Goal: Navigation & Orientation: Find specific page/section

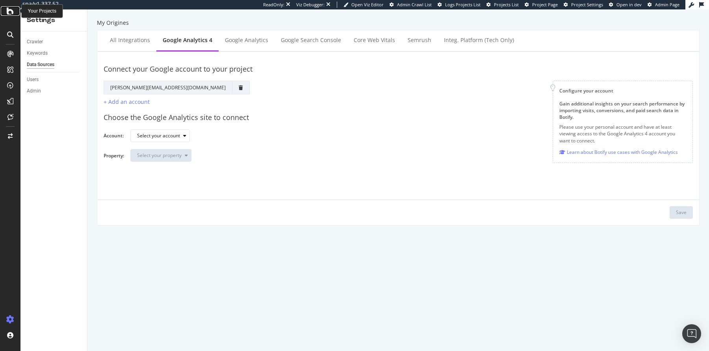
click at [11, 13] on icon at bounding box center [10, 10] width 7 height 9
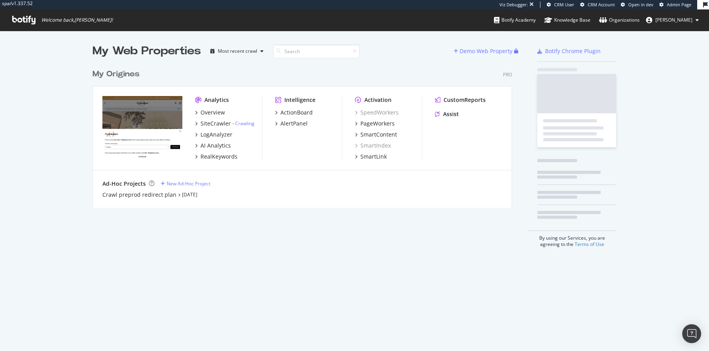
scroll to position [141, 418]
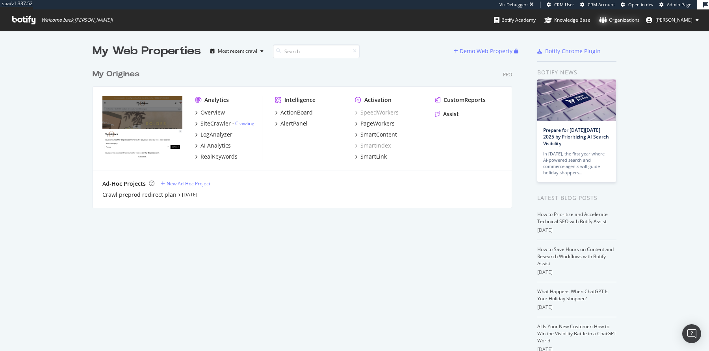
click at [639, 21] on div "Organizations" at bounding box center [619, 20] width 41 height 8
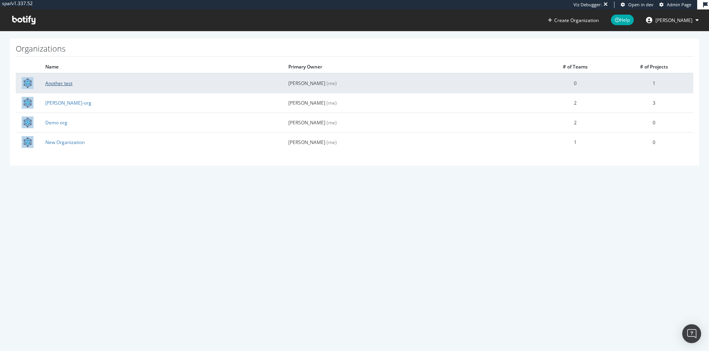
click at [61, 81] on link "Another test" at bounding box center [58, 83] width 27 height 7
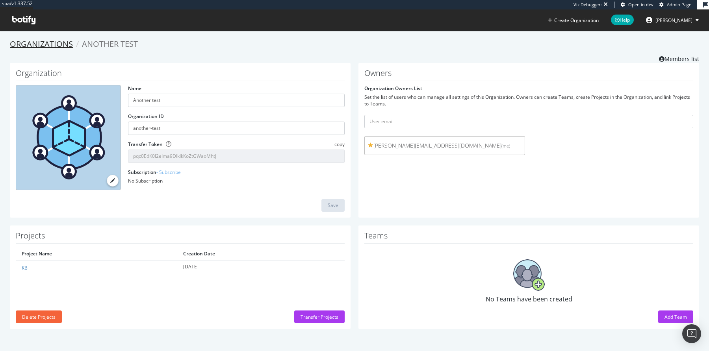
click at [54, 49] on link "Organizations" at bounding box center [41, 44] width 63 height 11
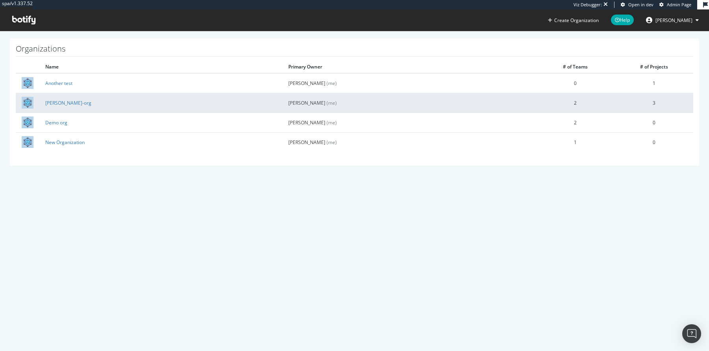
click at [50, 98] on td "colleen-org" at bounding box center [160, 103] width 243 height 20
click at [52, 103] on link "colleen-org" at bounding box center [68, 103] width 46 height 7
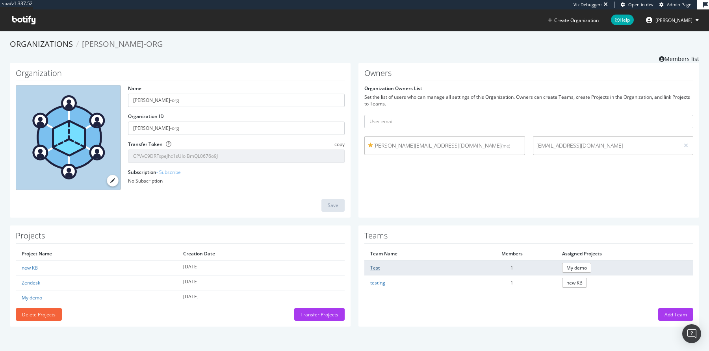
click at [371, 269] on link "Test" at bounding box center [374, 268] width 9 height 7
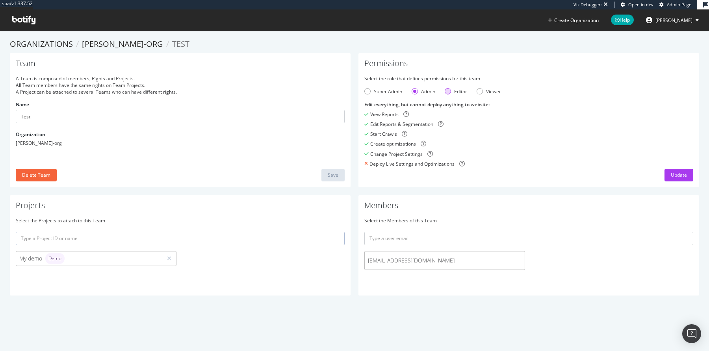
click at [446, 91] on div "Editor" at bounding box center [448, 91] width 6 height 6
click at [417, 89] on div "Admin" at bounding box center [424, 91] width 24 height 7
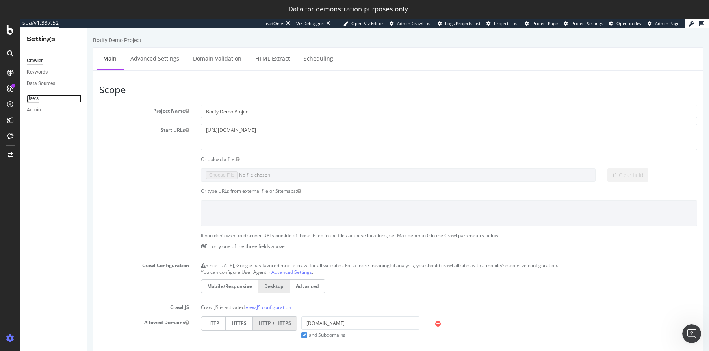
click at [30, 99] on div "Users" at bounding box center [33, 99] width 12 height 8
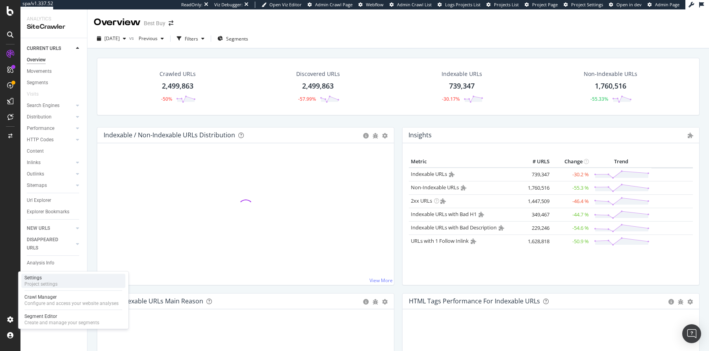
click at [35, 284] on div "Project settings" at bounding box center [40, 284] width 33 height 6
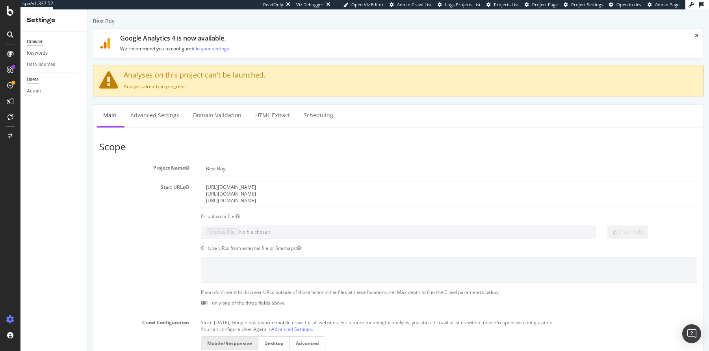
click at [35, 82] on div "Users" at bounding box center [33, 80] width 12 height 8
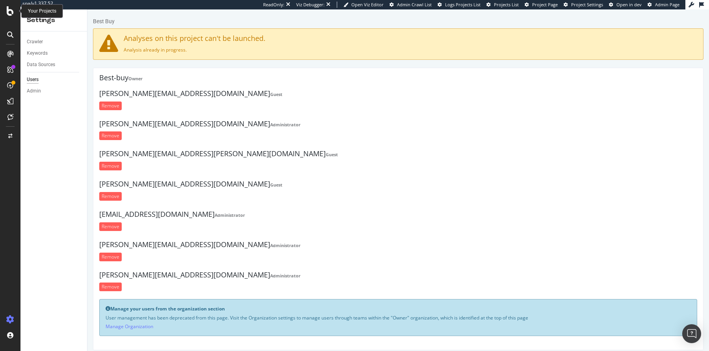
click at [8, 12] on icon at bounding box center [10, 10] width 7 height 9
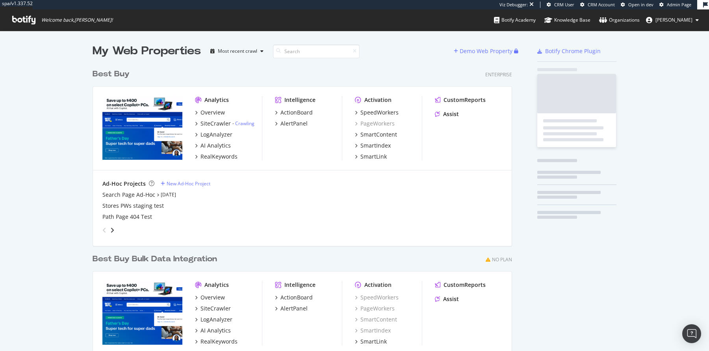
scroll to position [327, 418]
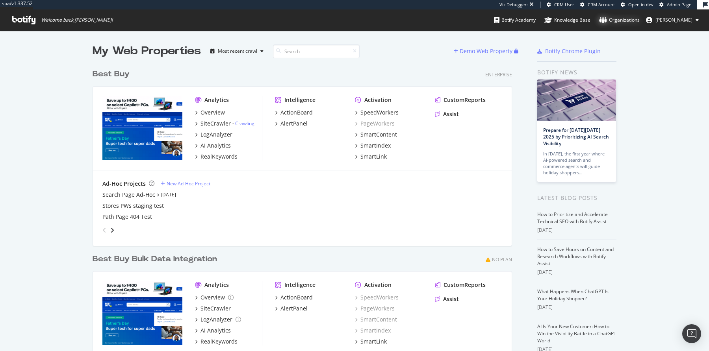
click at [640, 20] on div "Organizations" at bounding box center [619, 20] width 41 height 8
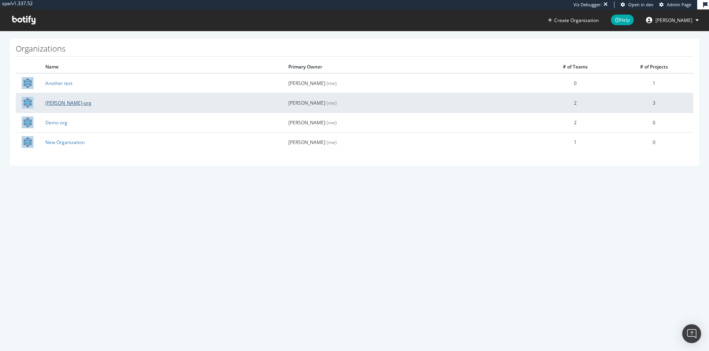
click at [51, 105] on link "colleen-org" at bounding box center [68, 103] width 46 height 7
